Goal: Transaction & Acquisition: Purchase product/service

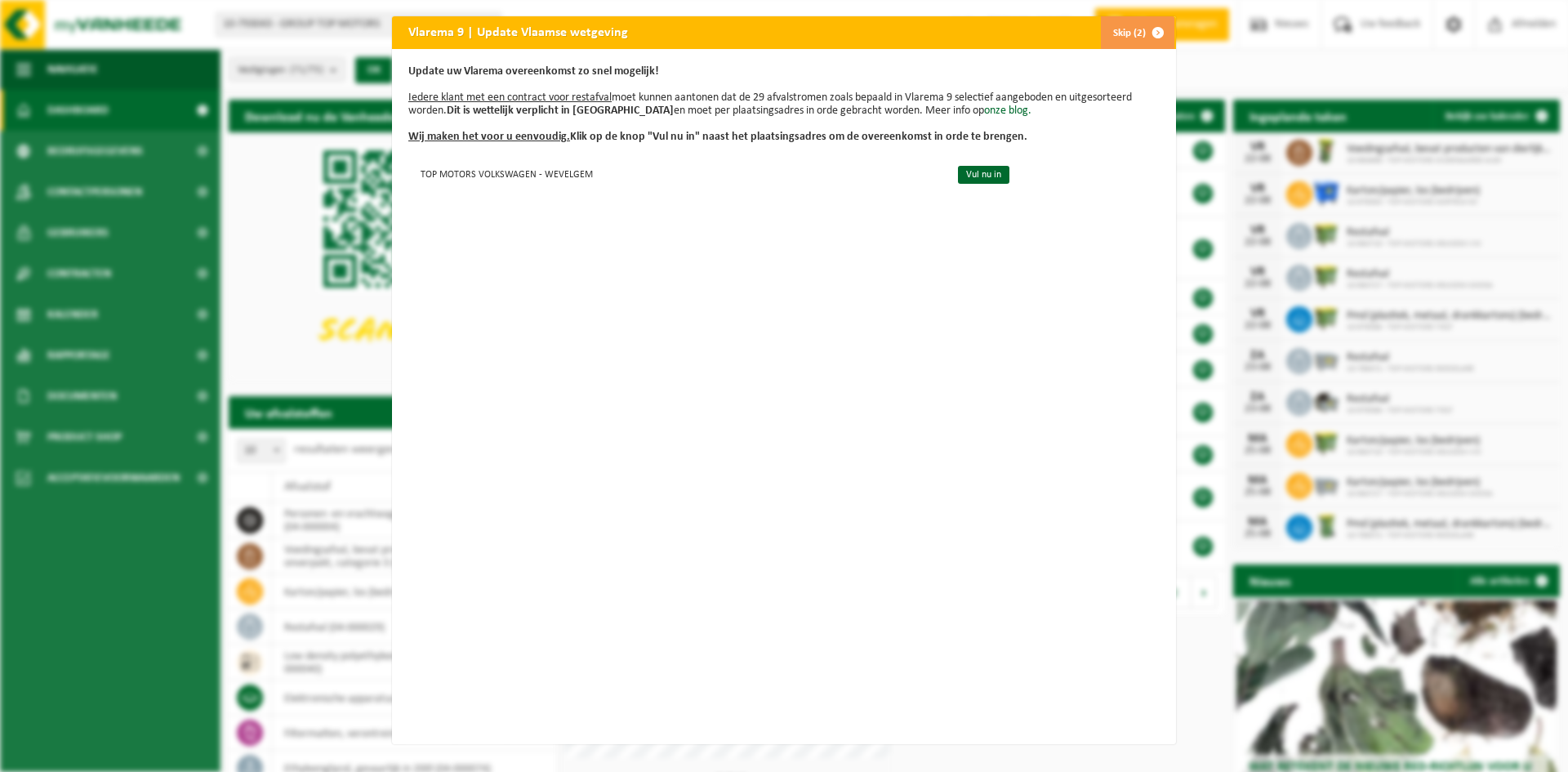
click at [1153, 28] on span "button" at bounding box center [1158, 33] width 33 height 33
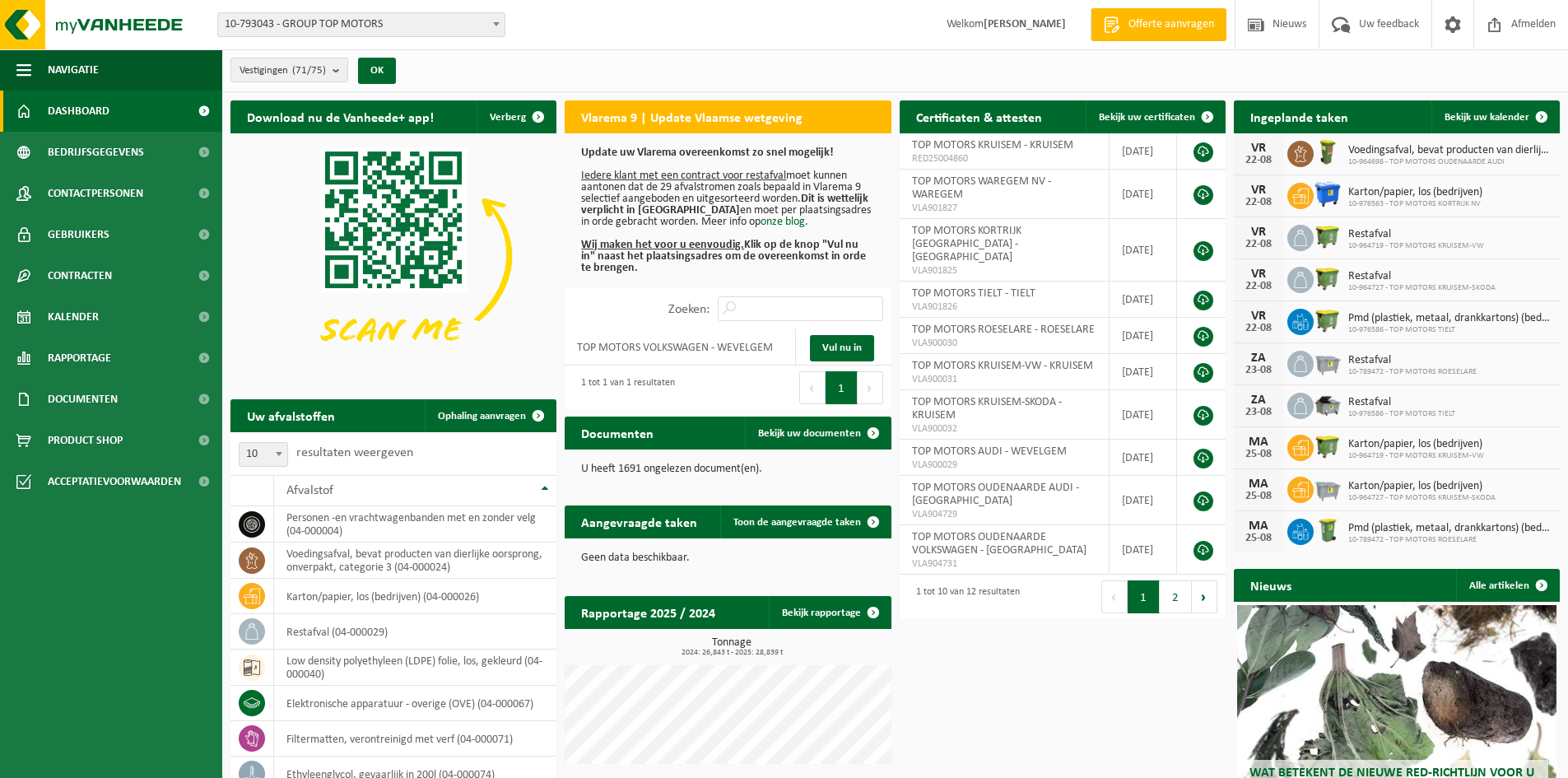
click at [352, 24] on span "10-793043 - GROUP TOP MOTORS" at bounding box center [361, 24] width 287 height 24
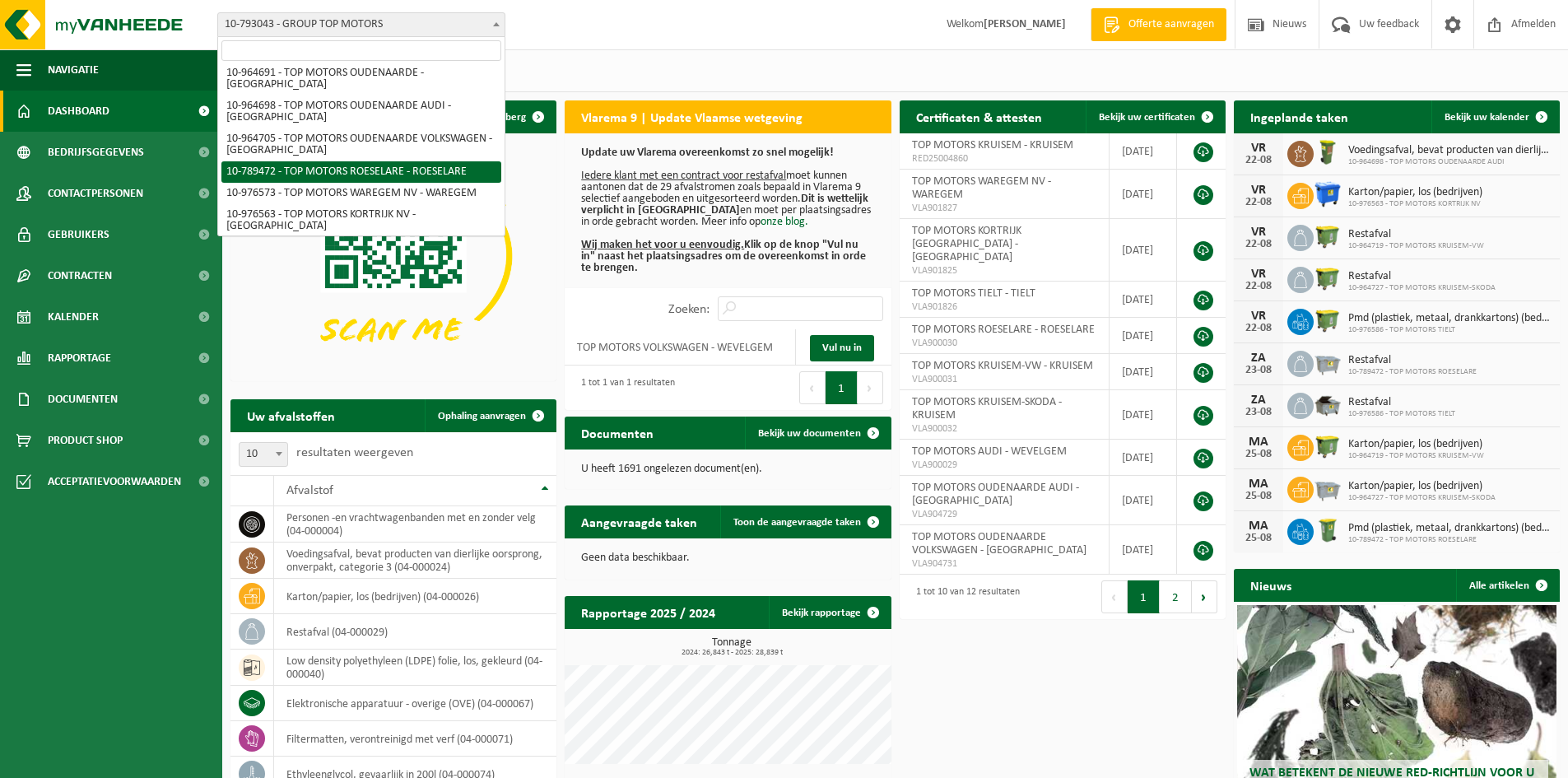
scroll to position [659, 0]
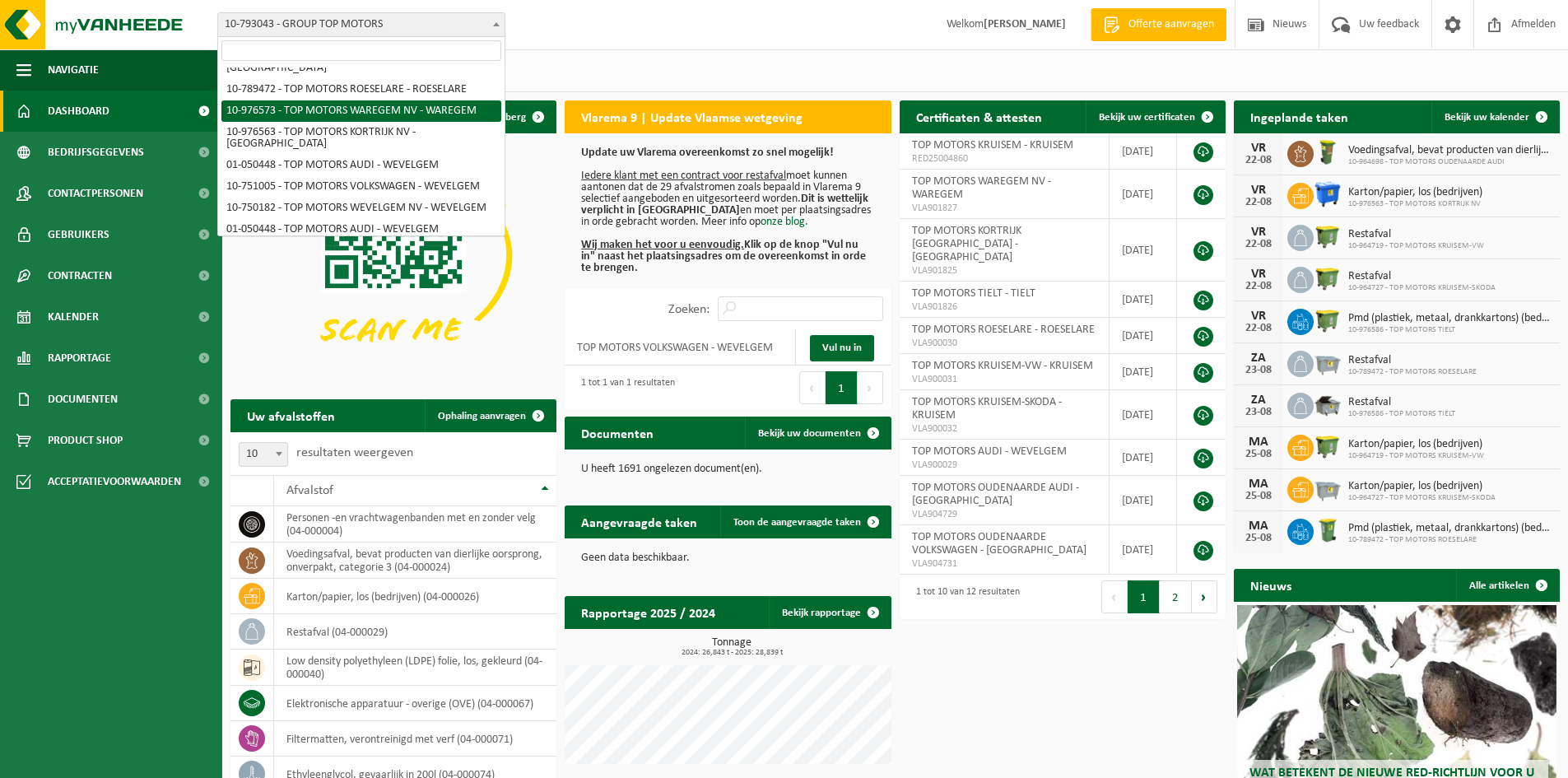
select select "158918"
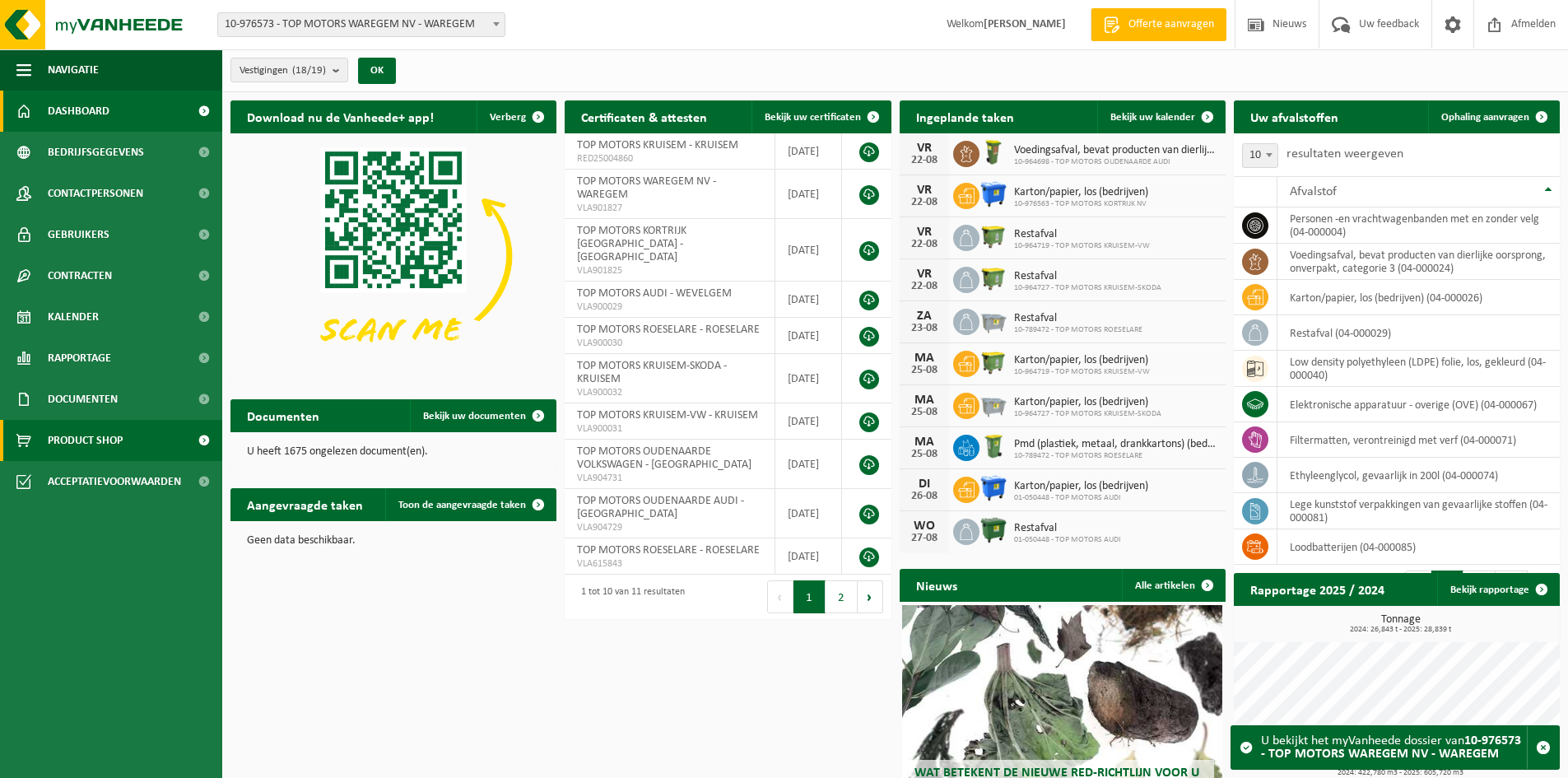
click at [100, 439] on span "Product Shop" at bounding box center [86, 440] width 75 height 41
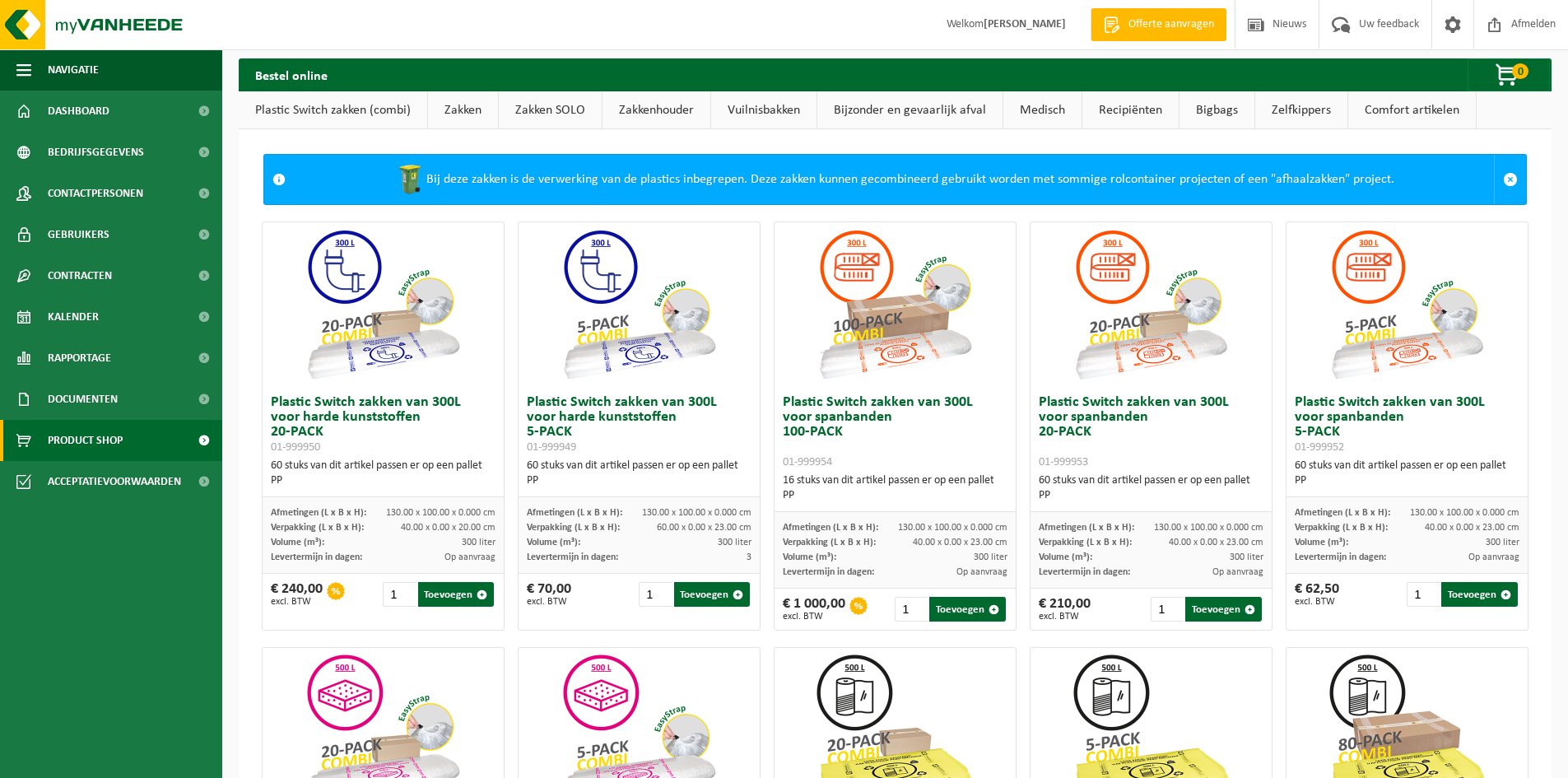
click at [777, 110] on link "Vuilnisbakken" at bounding box center [764, 110] width 105 height 38
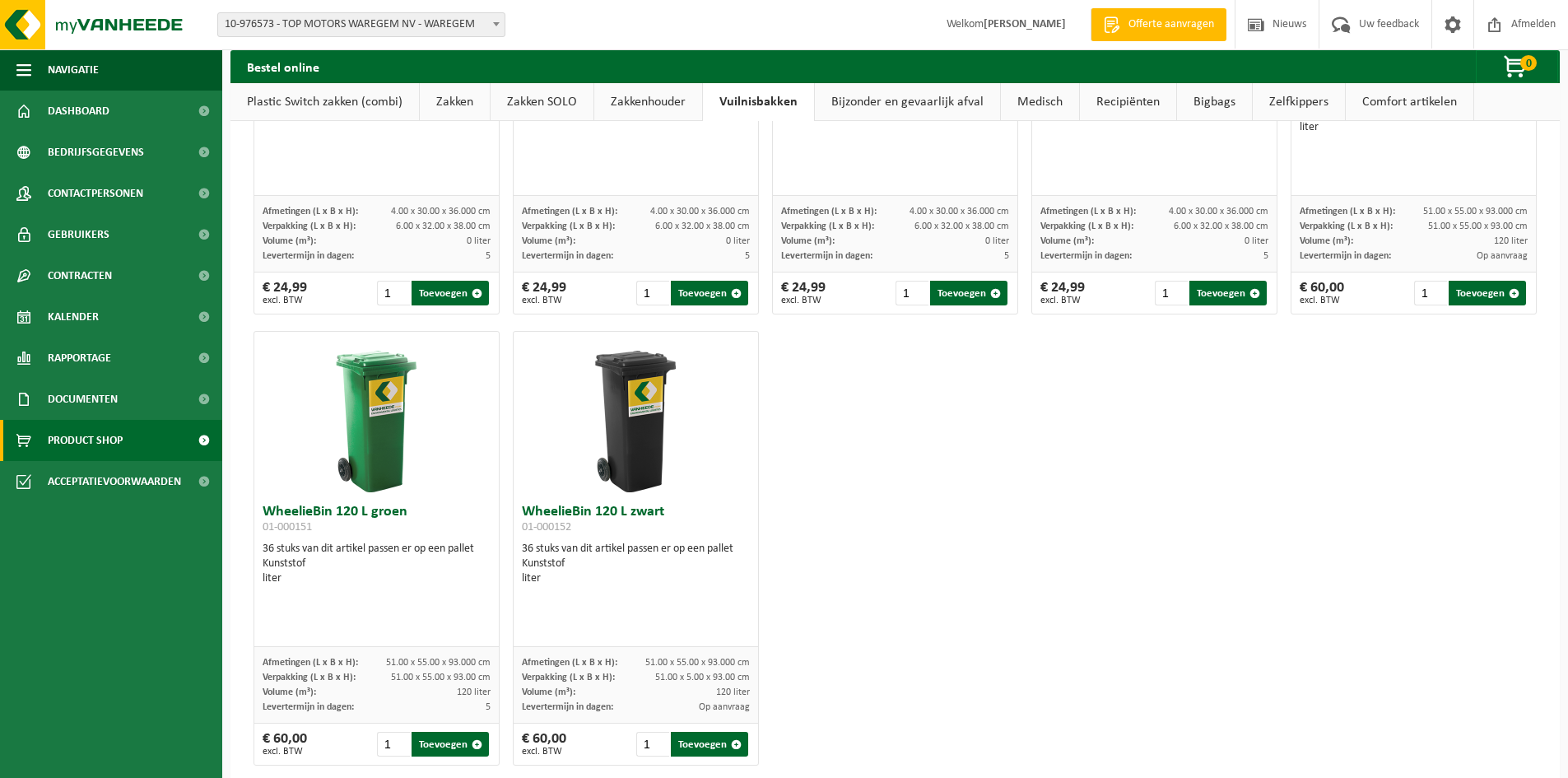
scroll to position [2108, 0]
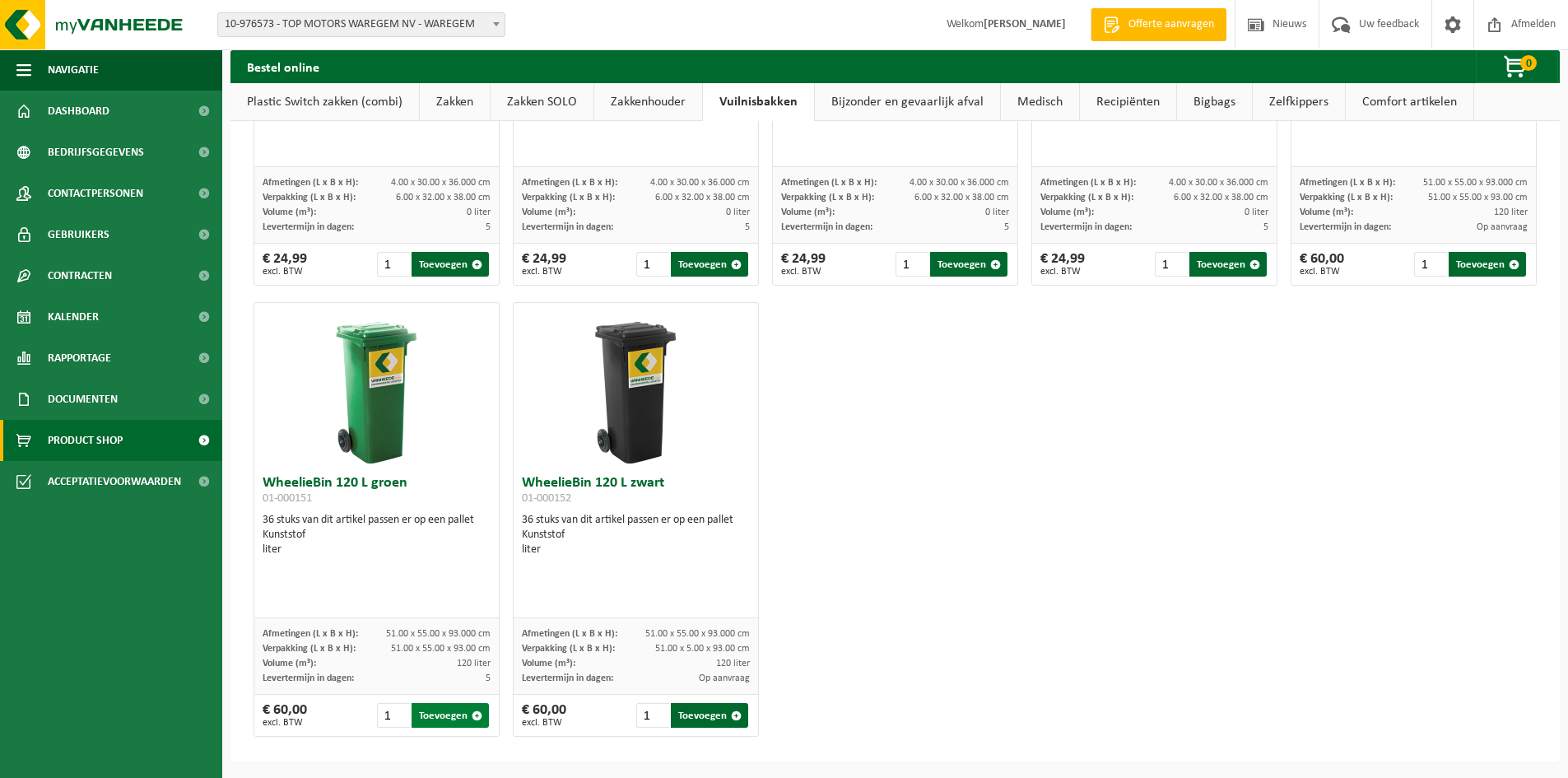
click at [450, 717] on button "Toevoegen" at bounding box center [451, 715] width 77 height 24
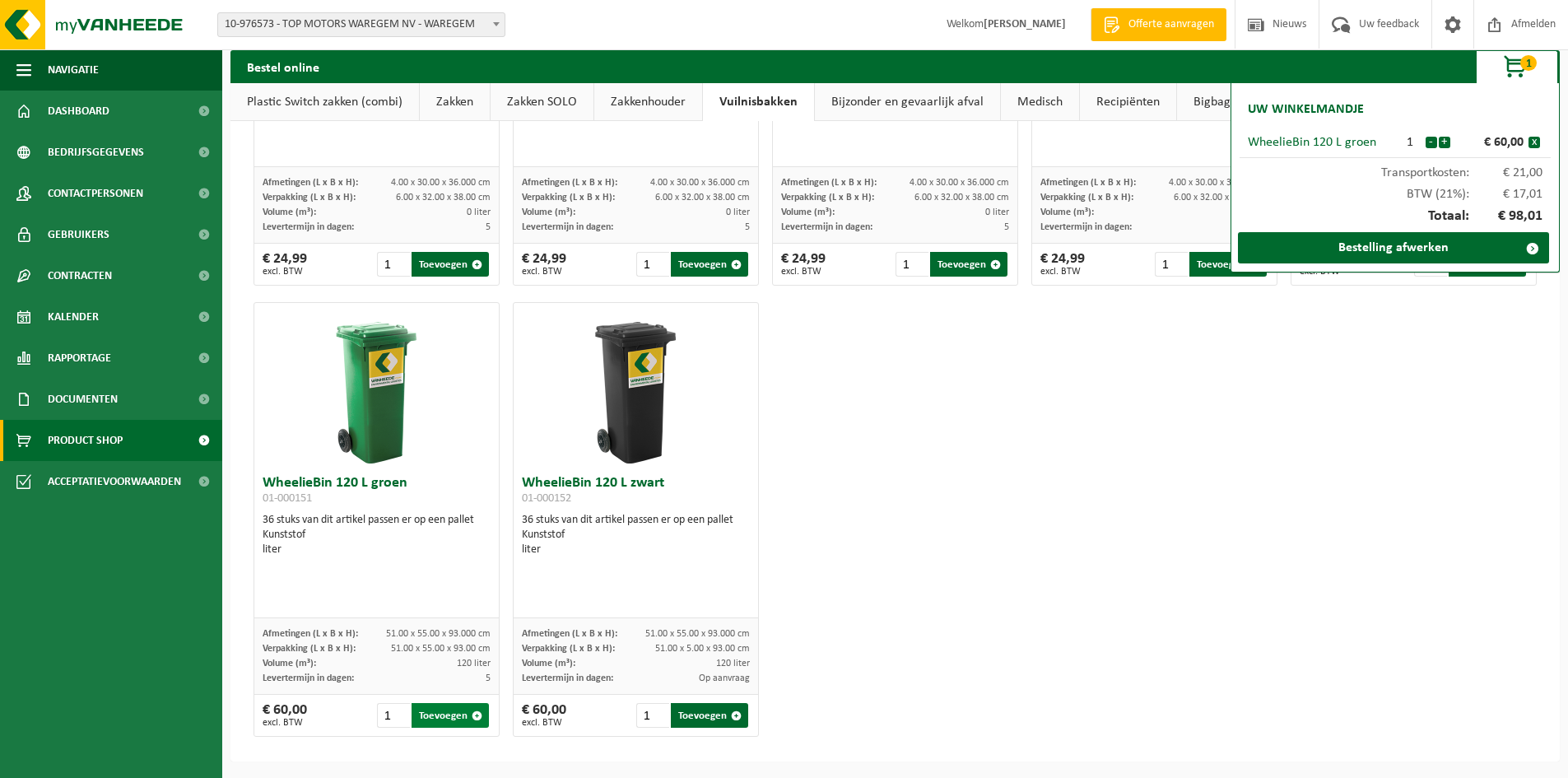
click at [450, 717] on button "Toevoegen" at bounding box center [451, 715] width 77 height 24
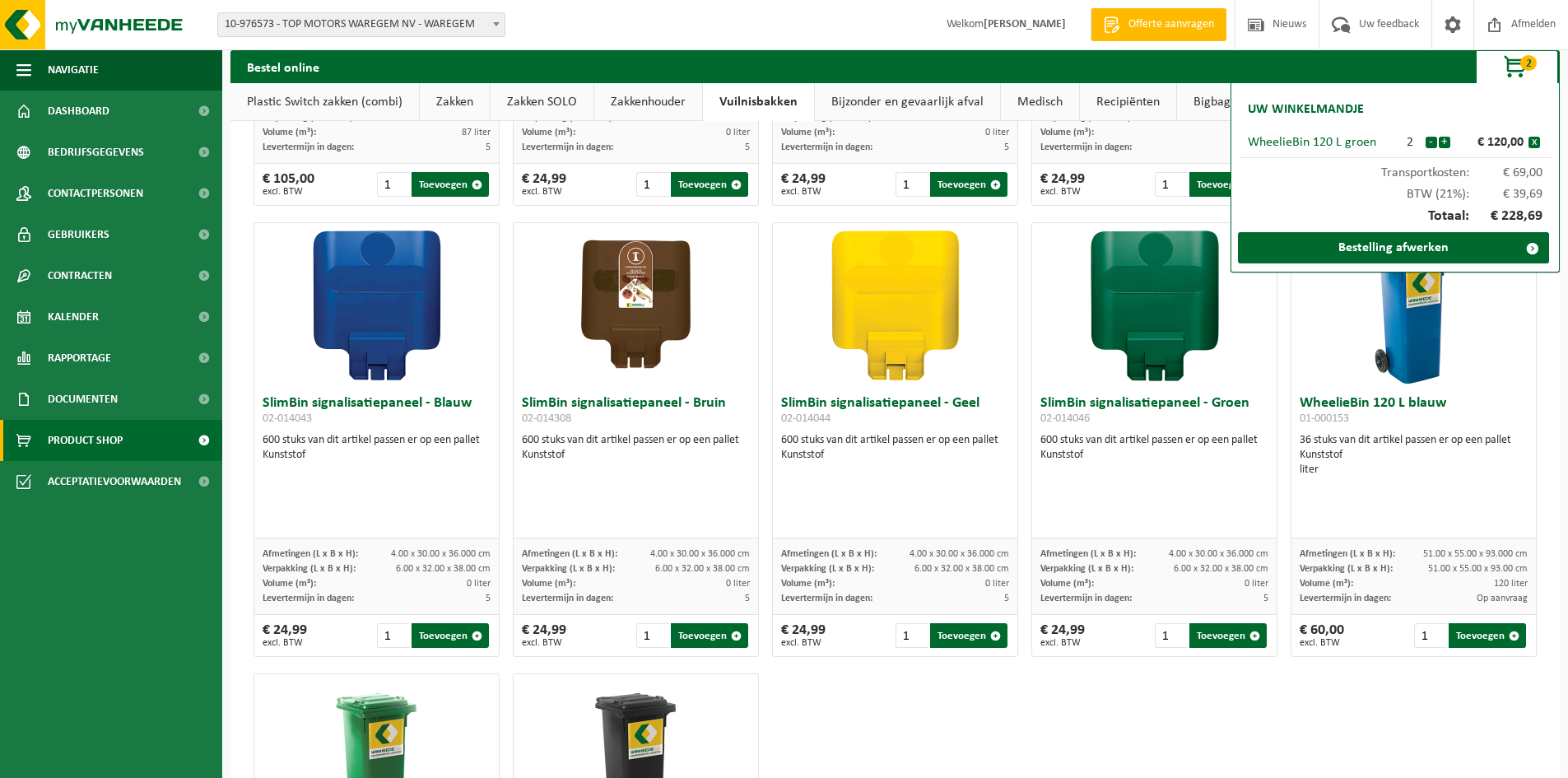
scroll to position [1696, 0]
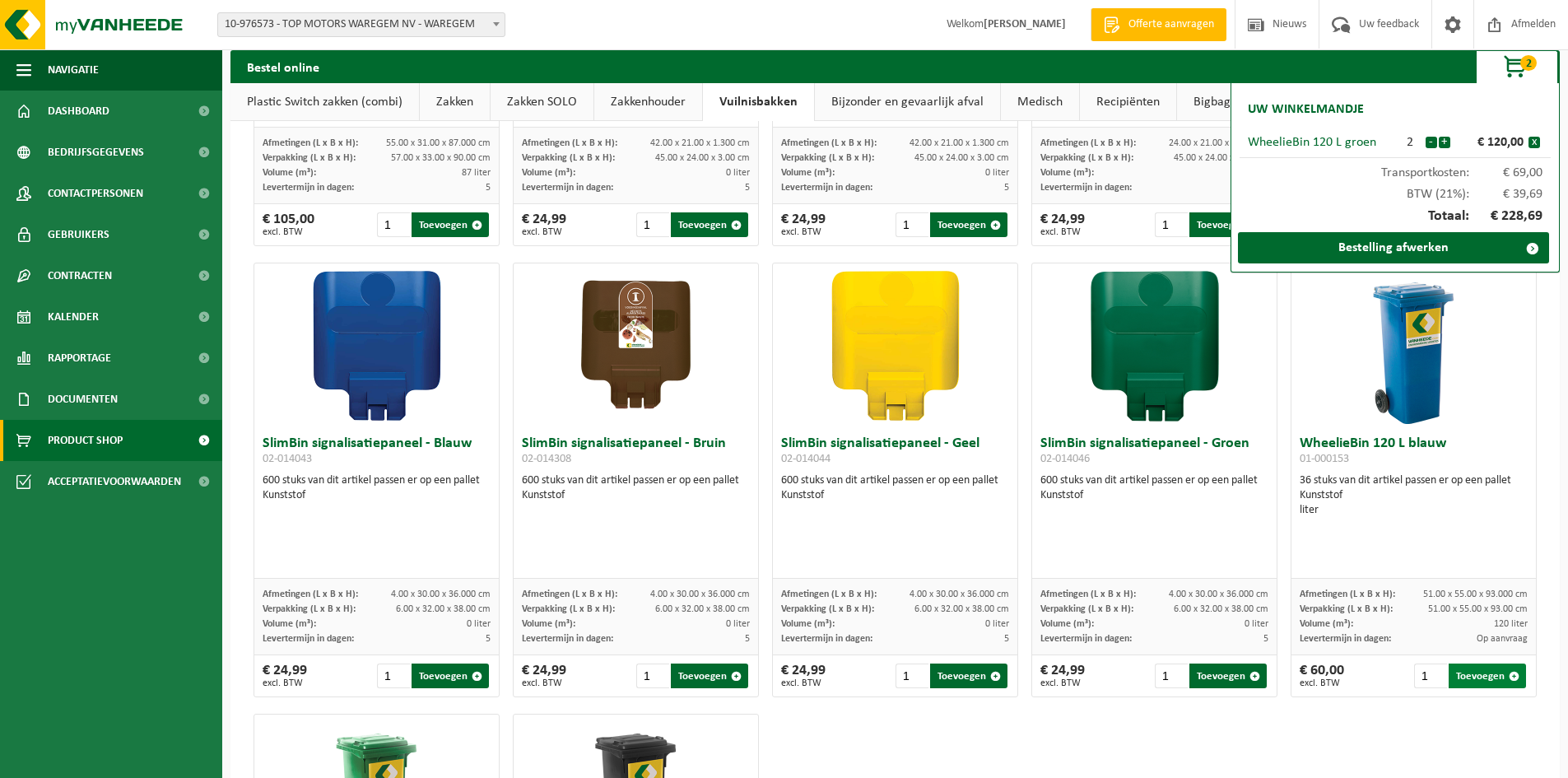
click at [1467, 672] on button "Toevoegen" at bounding box center [1487, 675] width 77 height 24
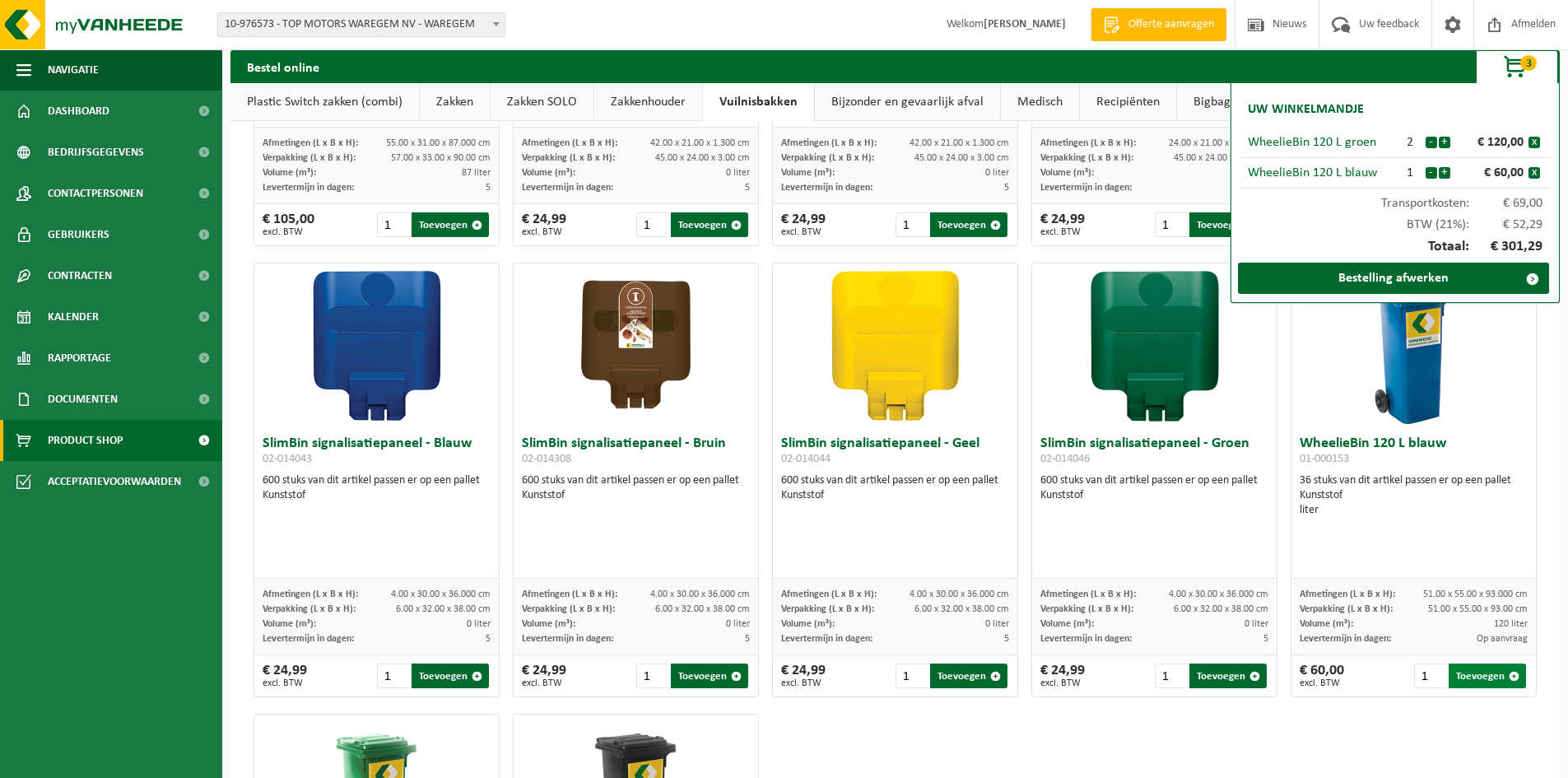
click at [1466, 672] on button "Toevoegen" at bounding box center [1487, 675] width 77 height 24
click at [1433, 281] on link "Bestelling afwerken" at bounding box center [1393, 278] width 311 height 31
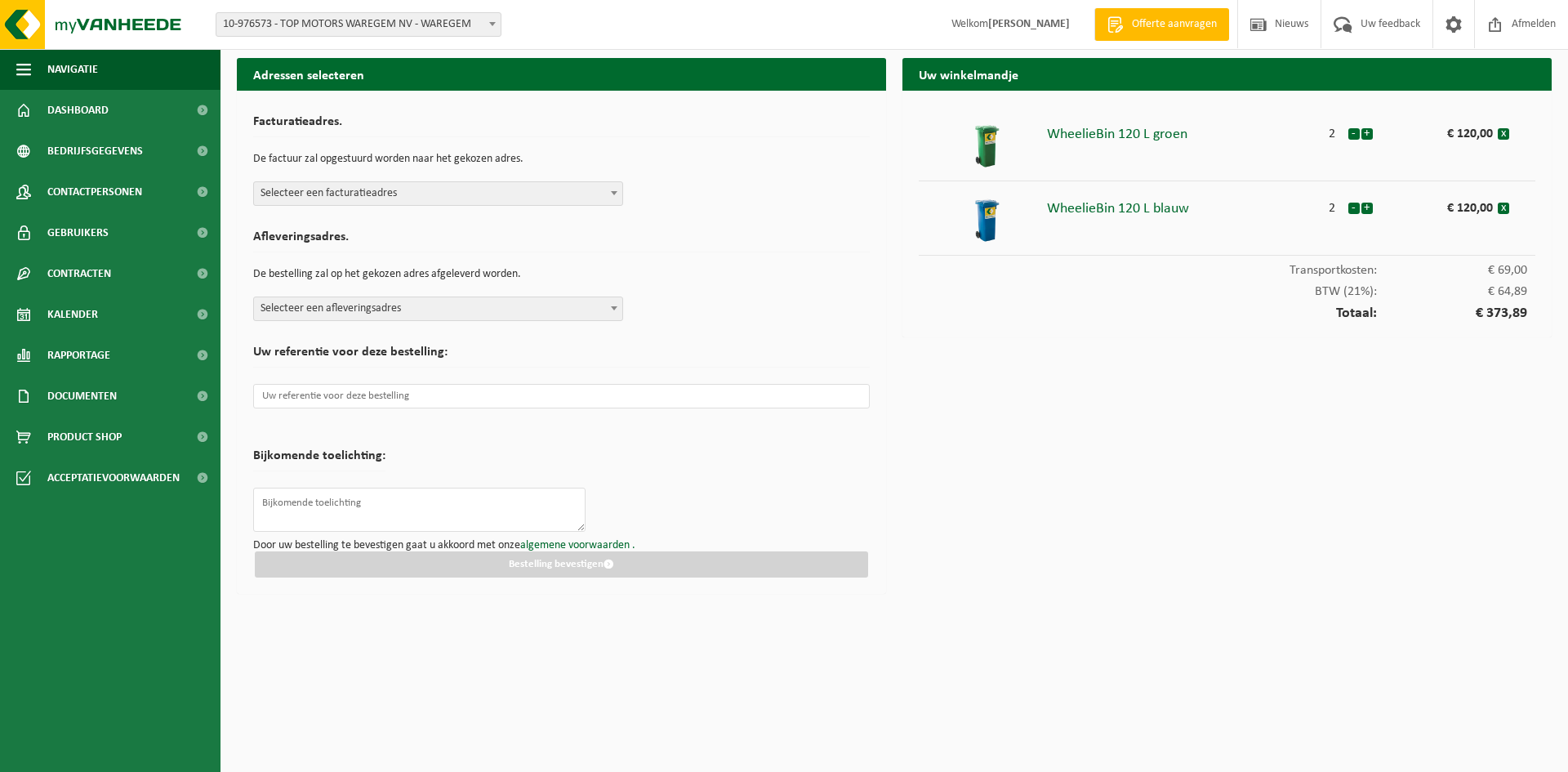
click at [474, 186] on span "Selecteer een facturatieadres" at bounding box center [438, 193] width 369 height 23
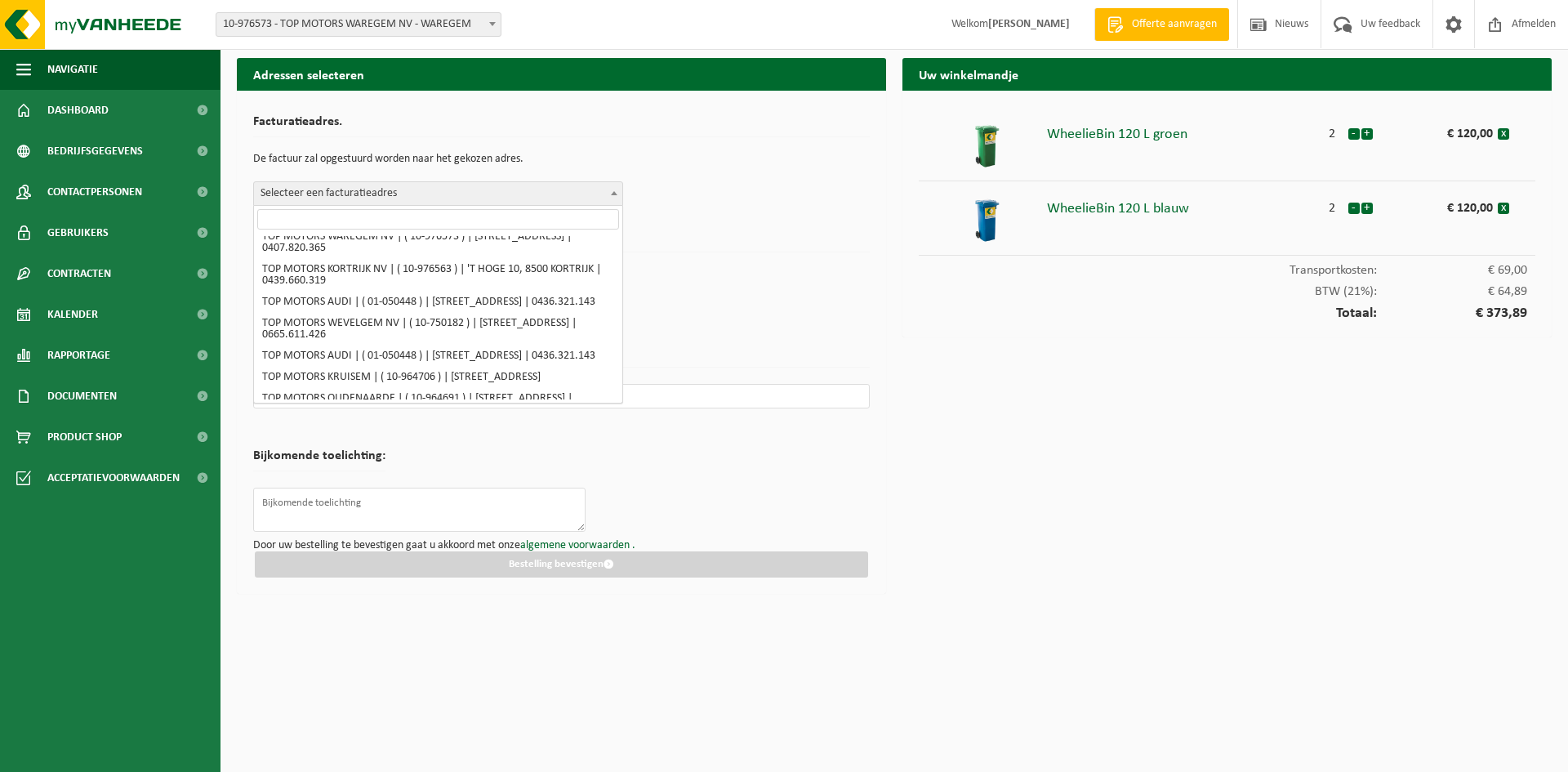
scroll to position [490, 0]
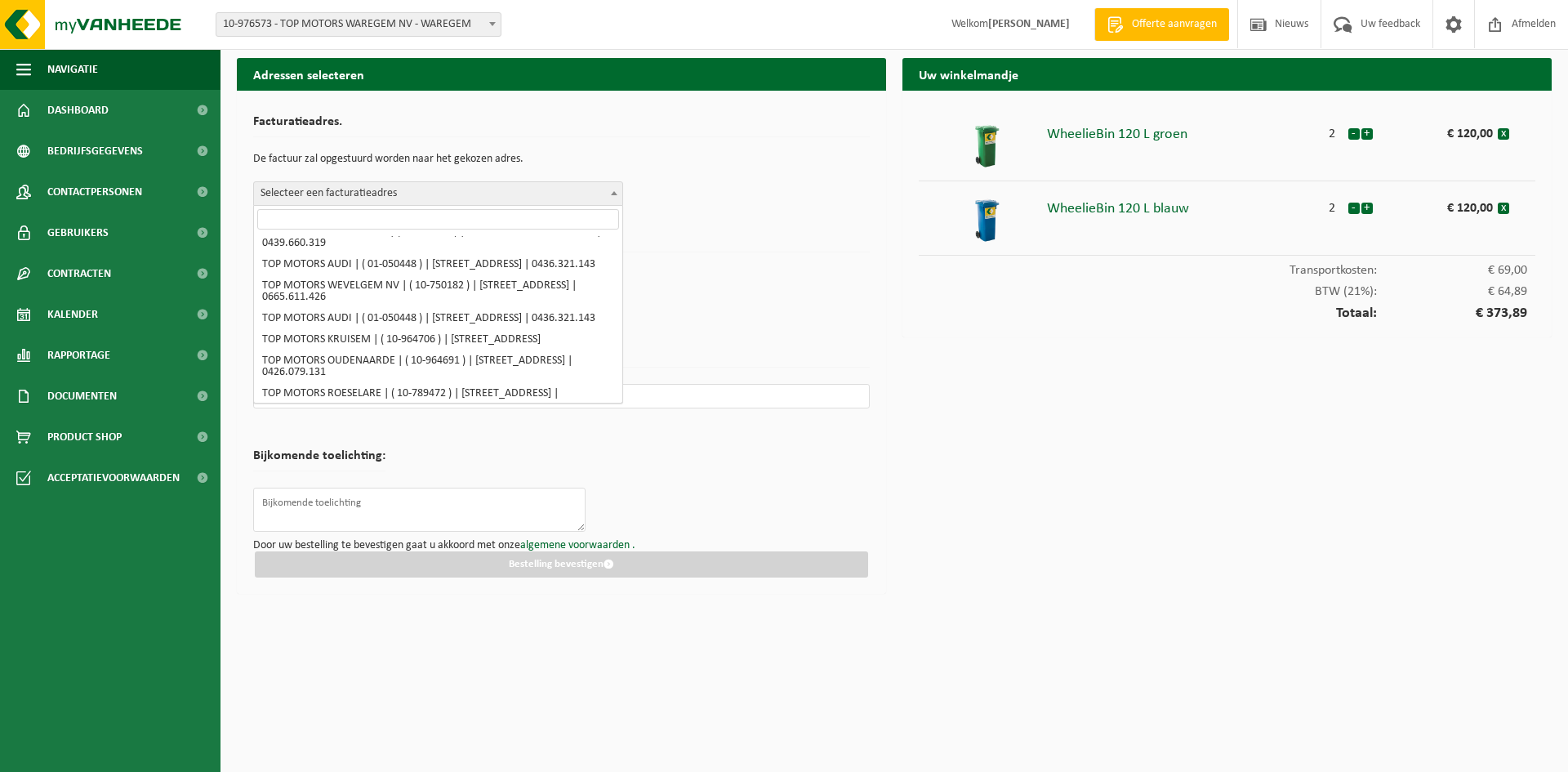
drag, startPoint x: 446, startPoint y: 263, endPoint x: 447, endPoint y: 272, distance: 9.1
select select "158918"
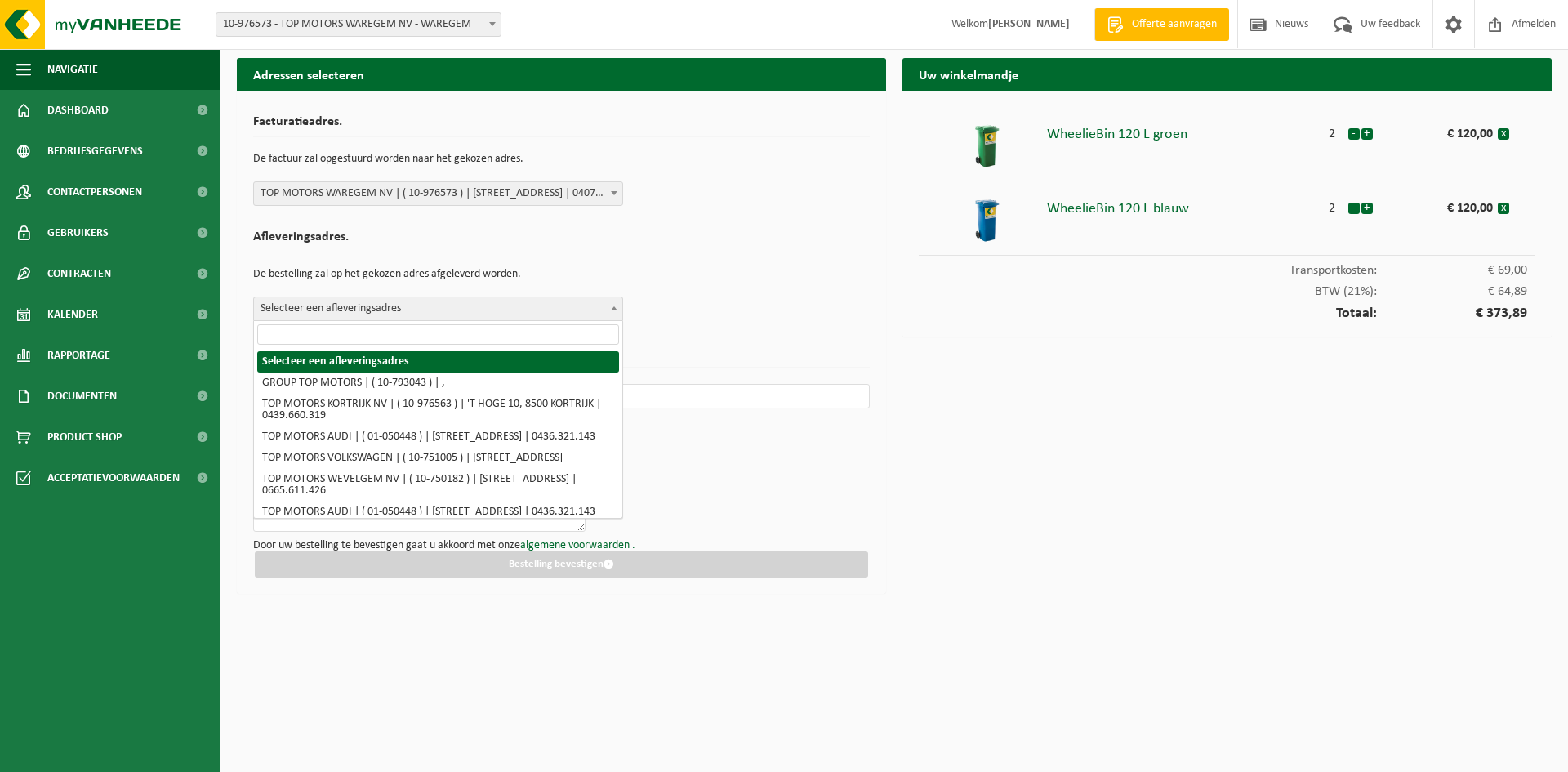
click at [441, 302] on span "Selecteer een afleveringsadres" at bounding box center [438, 309] width 369 height 23
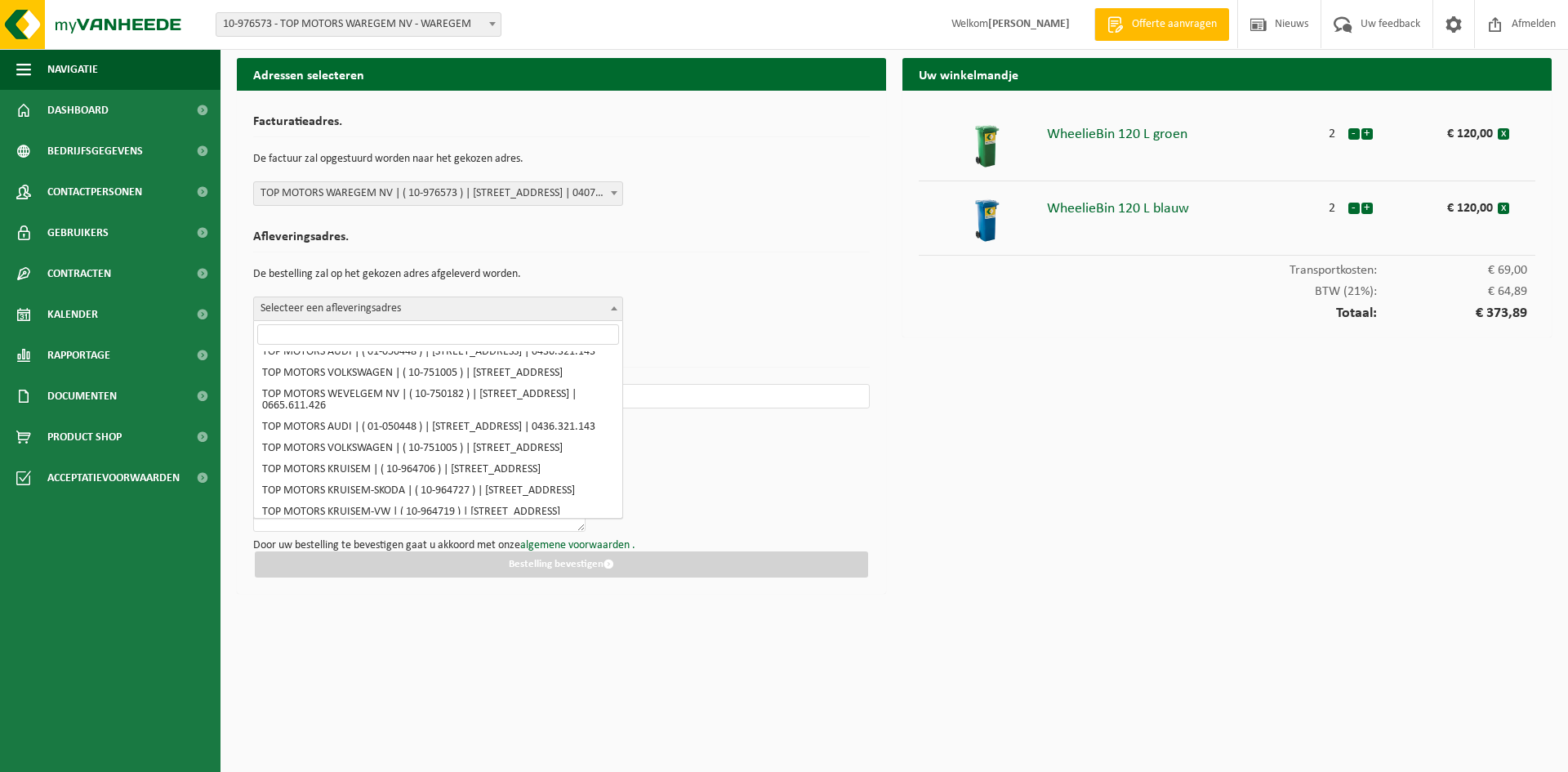
select select "158918"
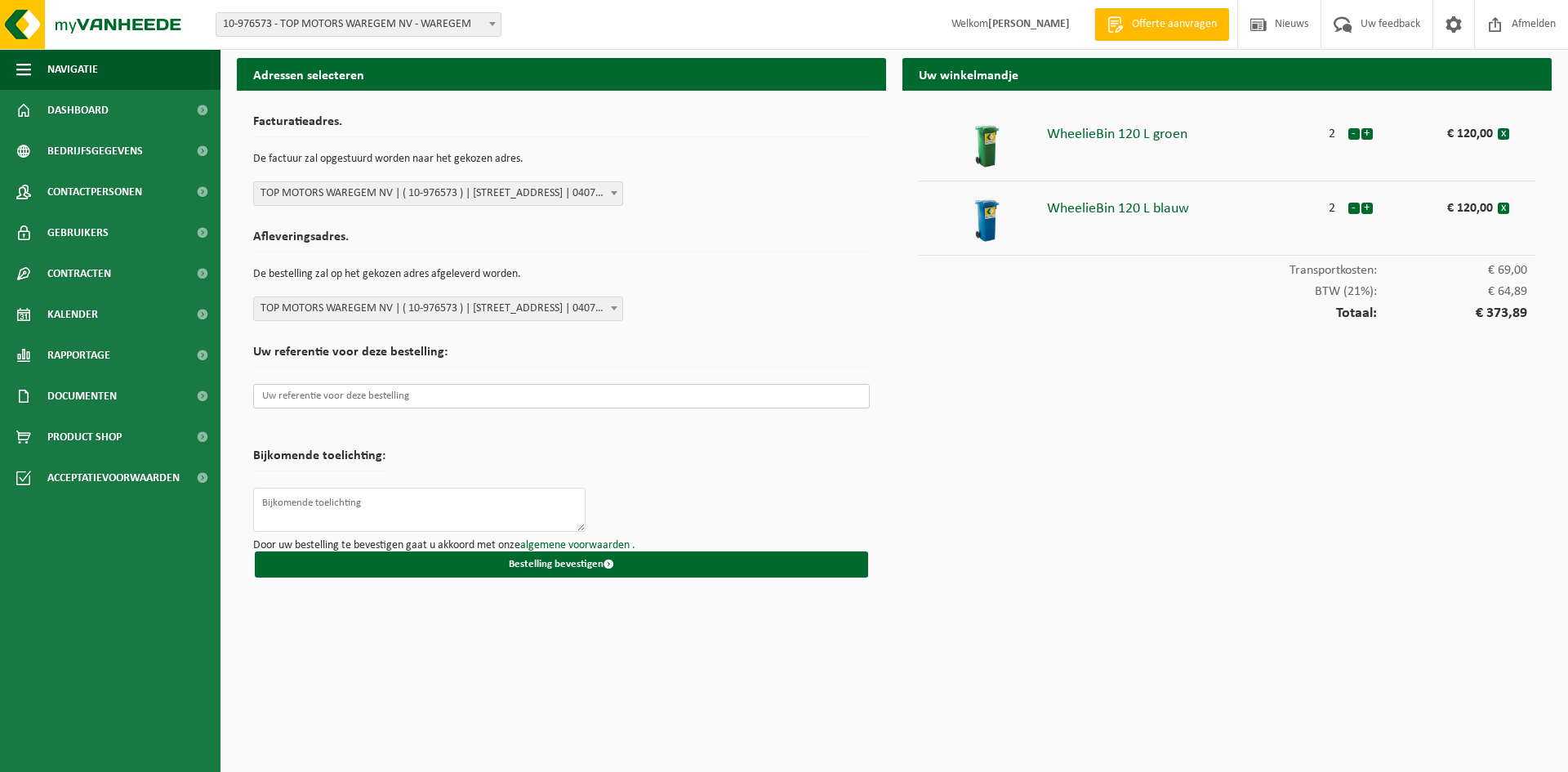
click at [442, 391] on input "text" at bounding box center [561, 396] width 617 height 24
click at [464, 394] on input "text" at bounding box center [561, 396] width 617 height 24
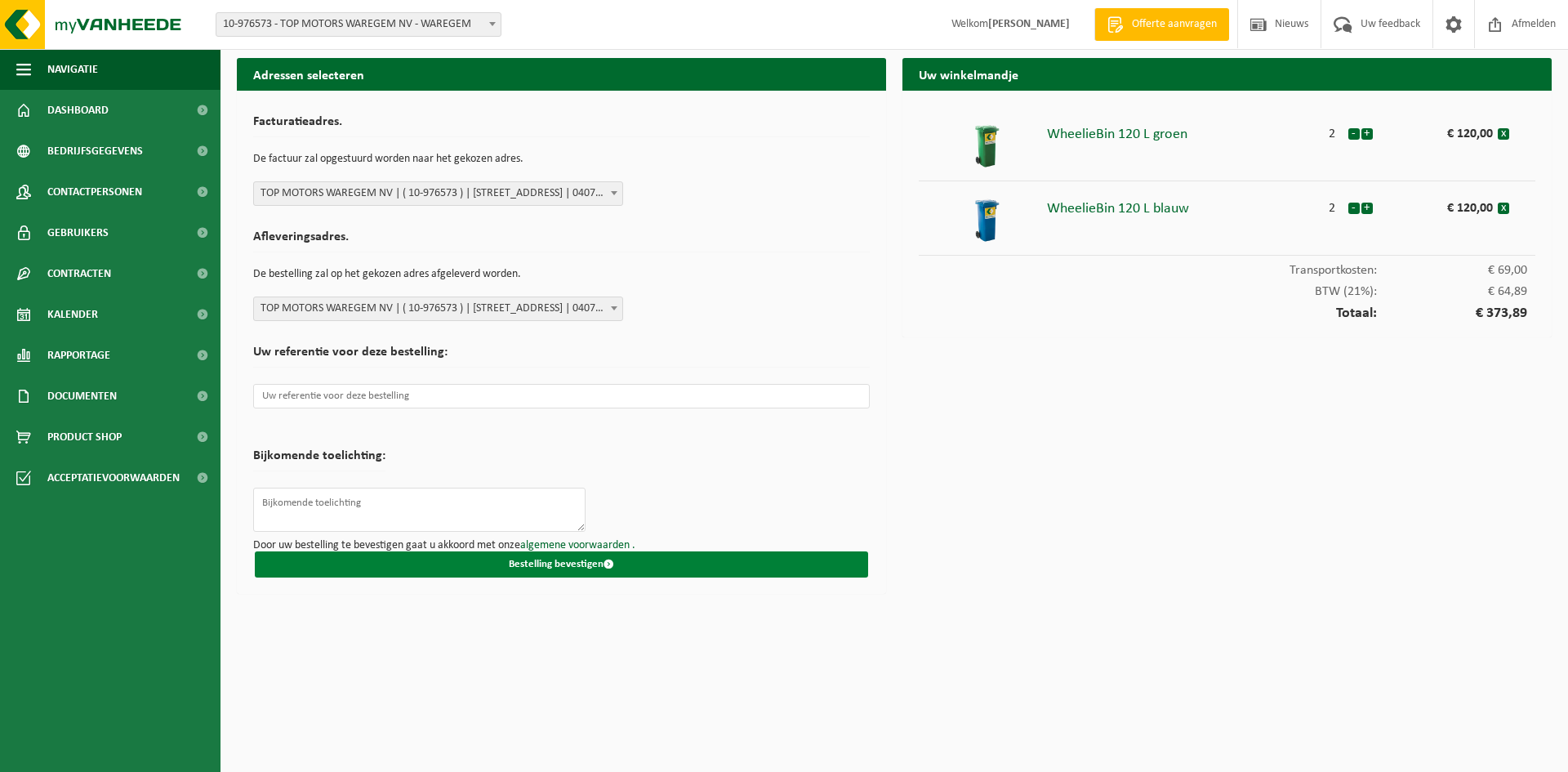
click at [576, 558] on button "Bestelling bevestigen" at bounding box center [561, 565] width 613 height 26
